Goal: Browse casually: Explore the website without a specific task or goal

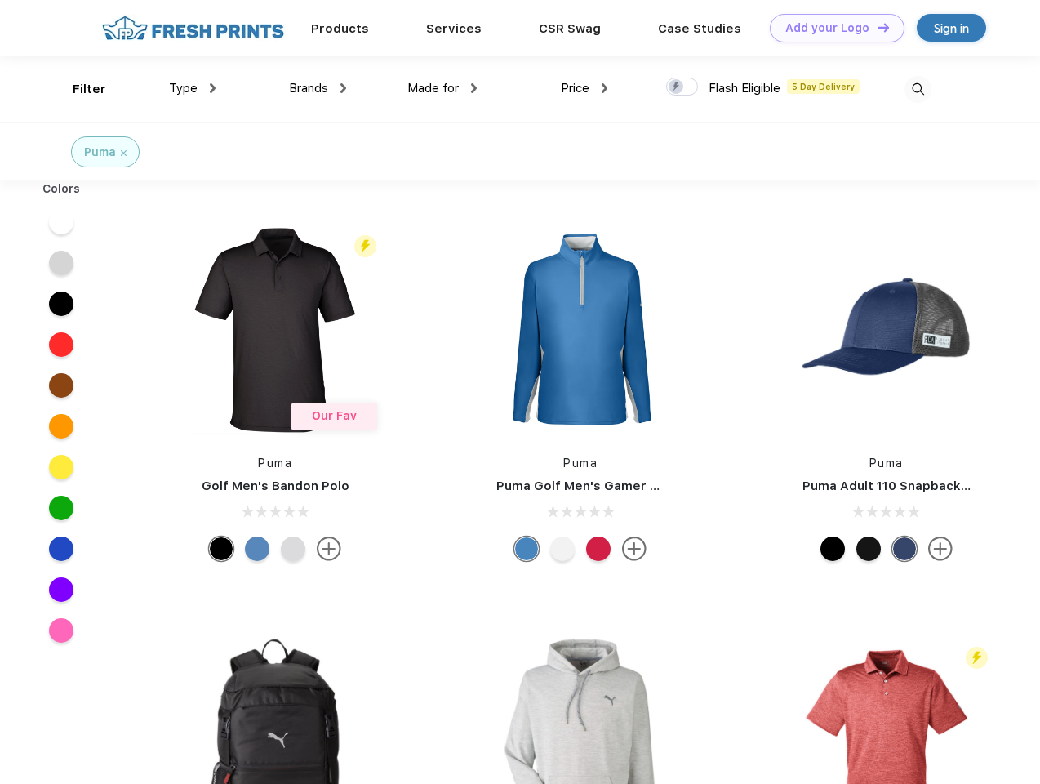
click at [831, 28] on link "Add your Logo Design Tool" at bounding box center [837, 28] width 135 height 29
click at [0, 0] on div "Design Tool" at bounding box center [0, 0] width 0 height 0
click at [876, 27] on link "Add your Logo Design Tool" at bounding box center [837, 28] width 135 height 29
click at [78, 89] on div "Filter" at bounding box center [89, 89] width 33 height 19
click at [193, 88] on span "Type" at bounding box center [183, 88] width 29 height 15
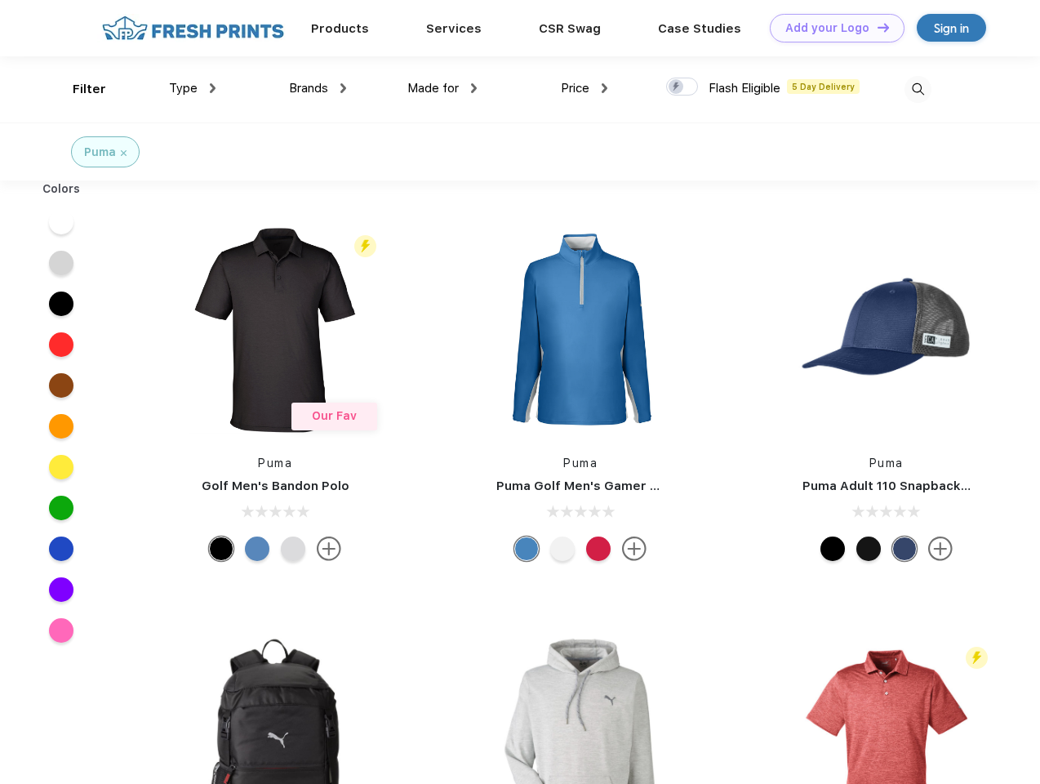
click at [318, 88] on span "Brands" at bounding box center [308, 88] width 39 height 15
click at [442, 88] on span "Made for" at bounding box center [432, 88] width 51 height 15
click at [584, 88] on span "Price" at bounding box center [575, 88] width 29 height 15
click at [682, 87] on div at bounding box center [682, 87] width 32 height 18
click at [677, 87] on input "checkbox" at bounding box center [671, 82] width 11 height 11
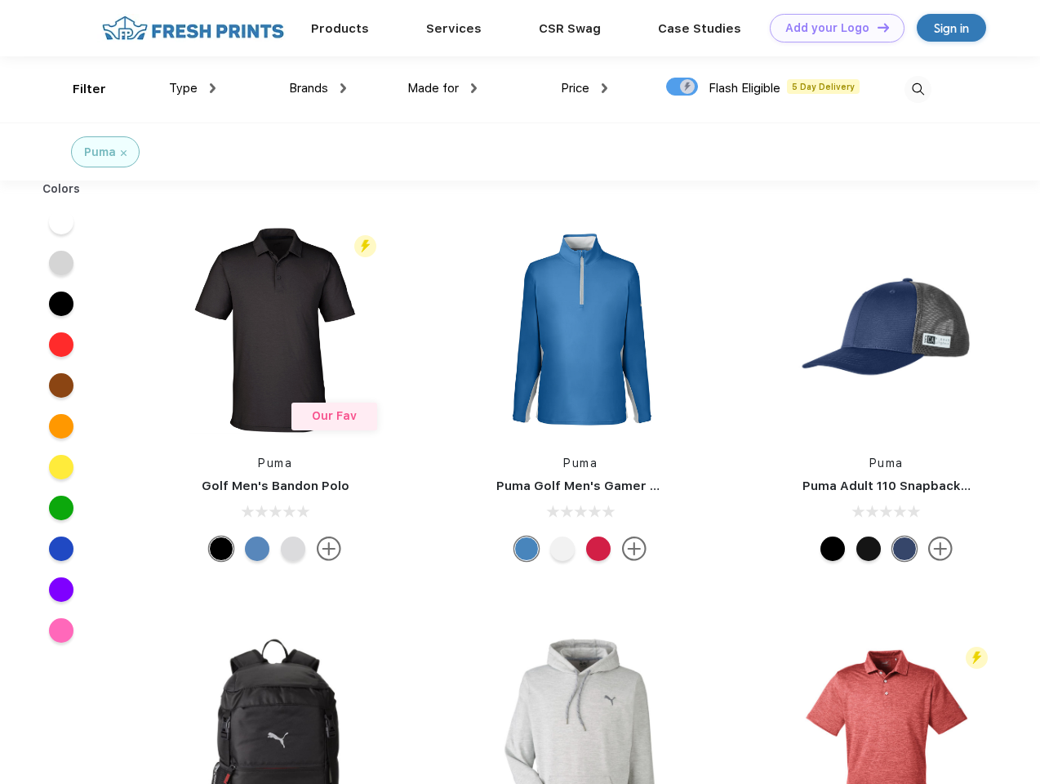
click at [917, 89] on img at bounding box center [917, 89] width 27 height 27
